Goal: Obtain resource: Download file/media

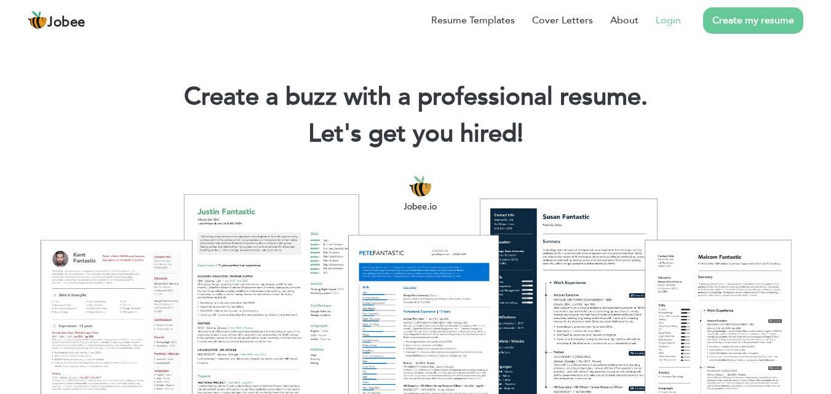
click at [655, 23] on li "Login" at bounding box center [660, 20] width 42 height 32
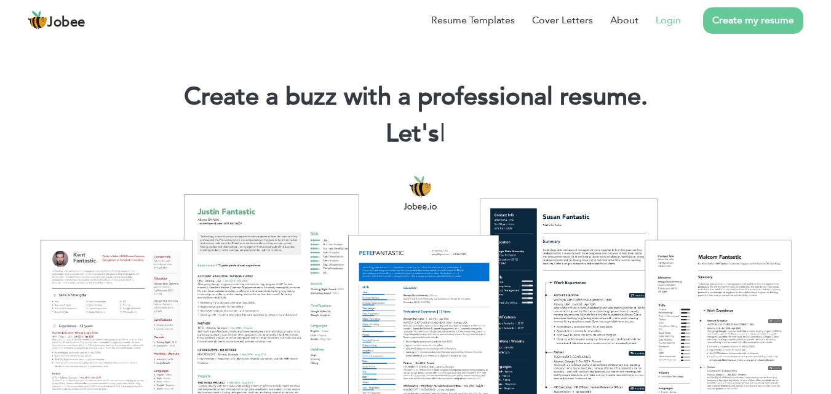
click at [666, 21] on link "Login" at bounding box center [668, 20] width 25 height 15
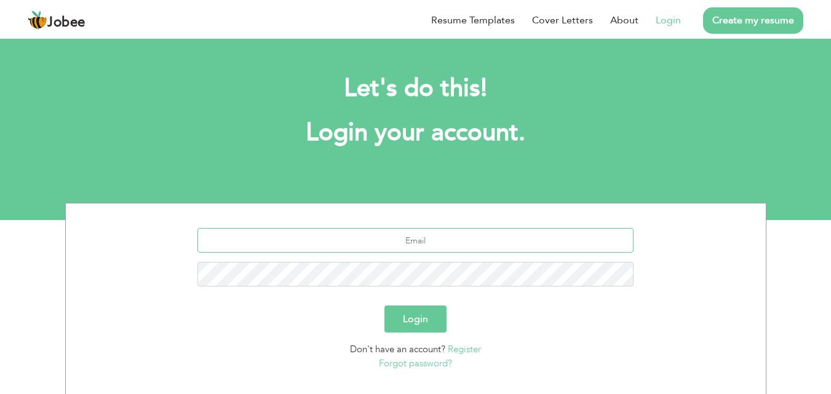
click at [365, 240] on input "text" at bounding box center [416, 240] width 436 height 25
type input "abbasihaider89@gmail.com"
click at [385, 306] on button "Login" at bounding box center [416, 319] width 62 height 27
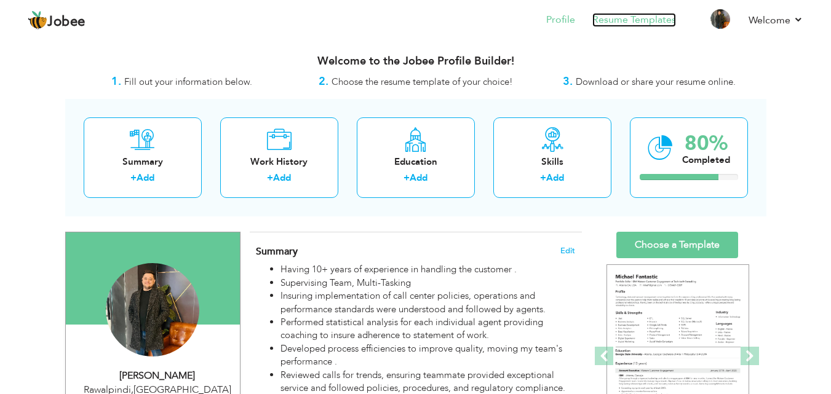
click at [607, 17] on link "Resume Templates" at bounding box center [635, 20] width 84 height 14
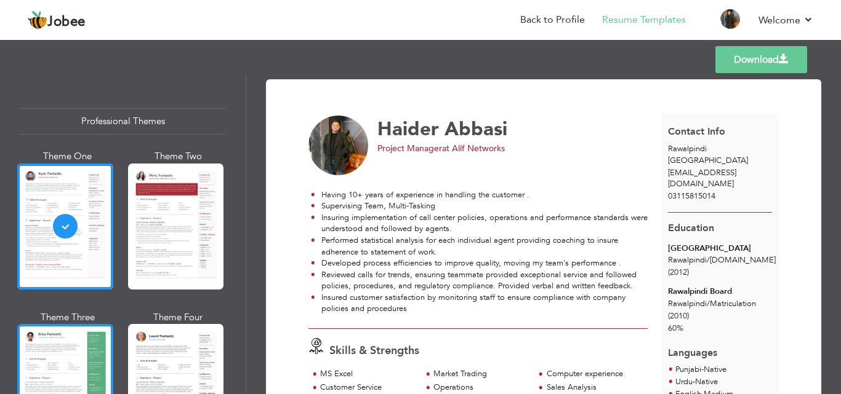
click at [89, 340] on div at bounding box center [65, 387] width 96 height 126
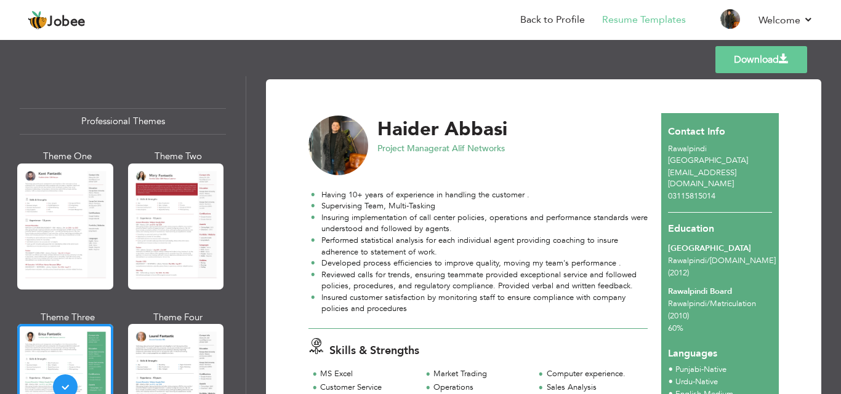
click at [766, 60] on link "Download" at bounding box center [761, 59] width 92 height 27
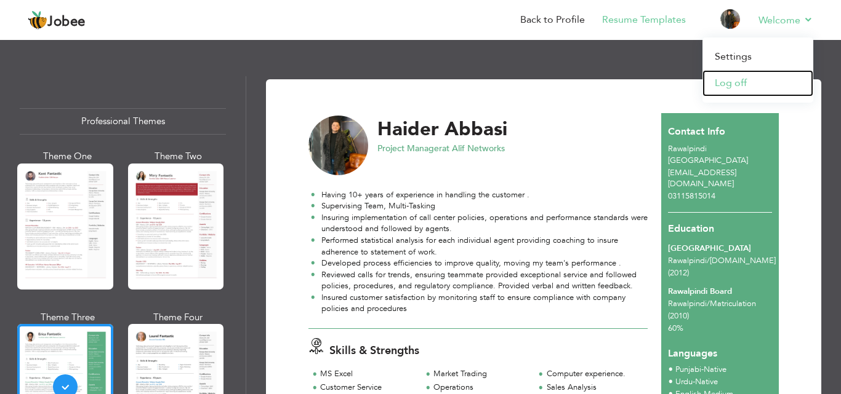
click at [732, 81] on link "Log off" at bounding box center [757, 83] width 111 height 26
